Goal: Task Accomplishment & Management: Manage account settings

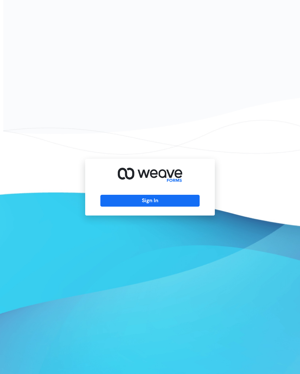
click at [192, 207] on button "Sign In" at bounding box center [149, 201] width 99 height 12
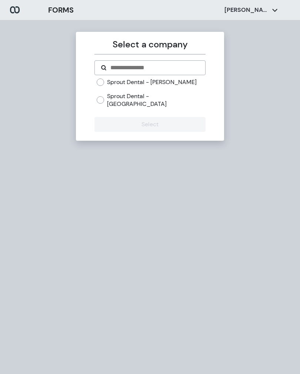
click at [257, 13] on div "[PERSON_NAME]" at bounding box center [251, 10] width 53 height 8
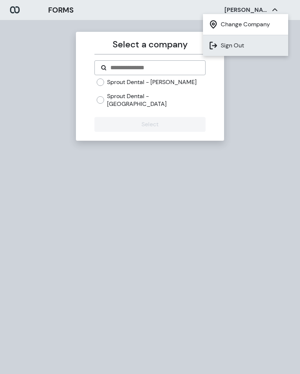
click at [257, 49] on li "Sign Out" at bounding box center [245, 45] width 85 height 21
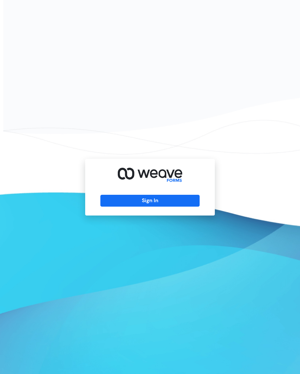
click at [184, 207] on button "Sign In" at bounding box center [149, 201] width 99 height 12
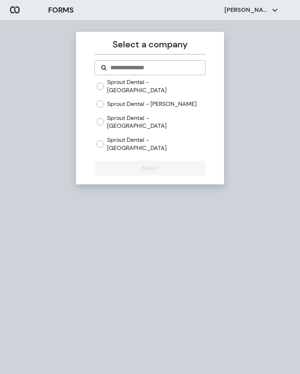
click at [168, 114] on label "Sprout Dental - Pittston" at bounding box center [156, 122] width 98 height 16
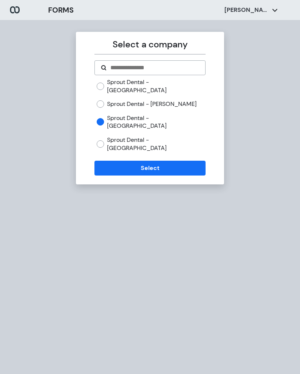
click at [189, 161] on button "Select" at bounding box center [149, 168] width 111 height 15
